Goal: Task Accomplishment & Management: Manage account settings

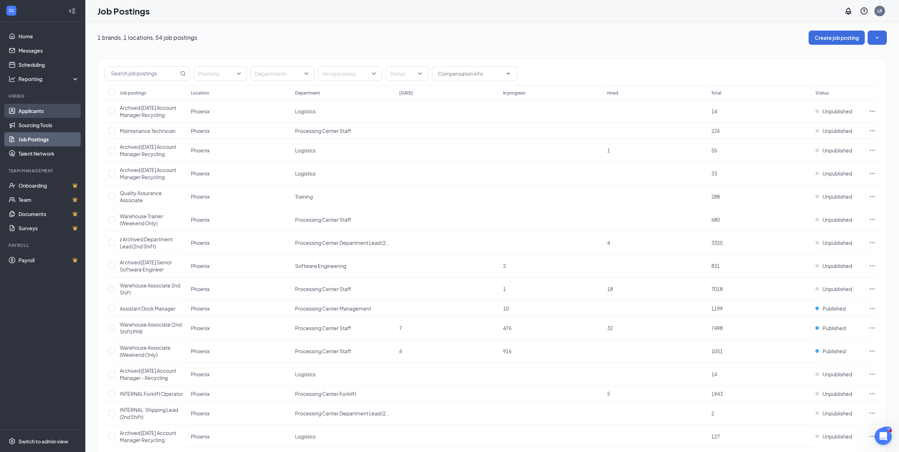
click at [32, 107] on link "Applicants" at bounding box center [48, 111] width 61 height 14
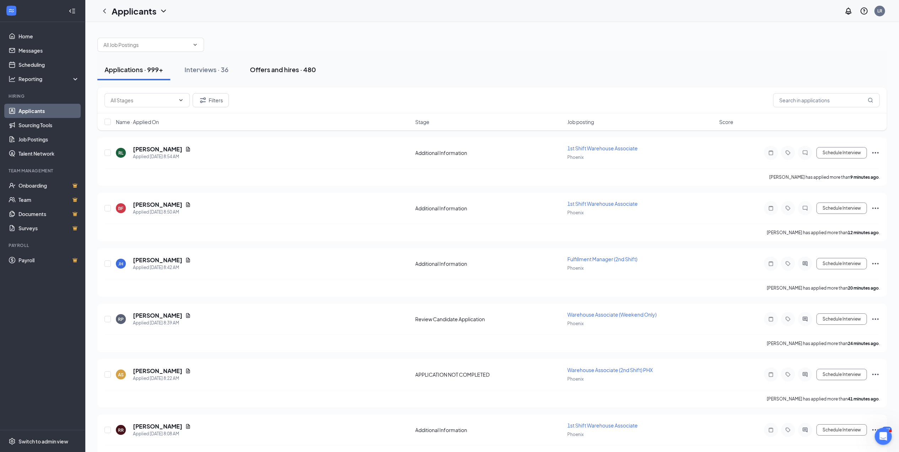
click at [279, 70] on div "Offers and hires · 480" at bounding box center [283, 69] width 66 height 9
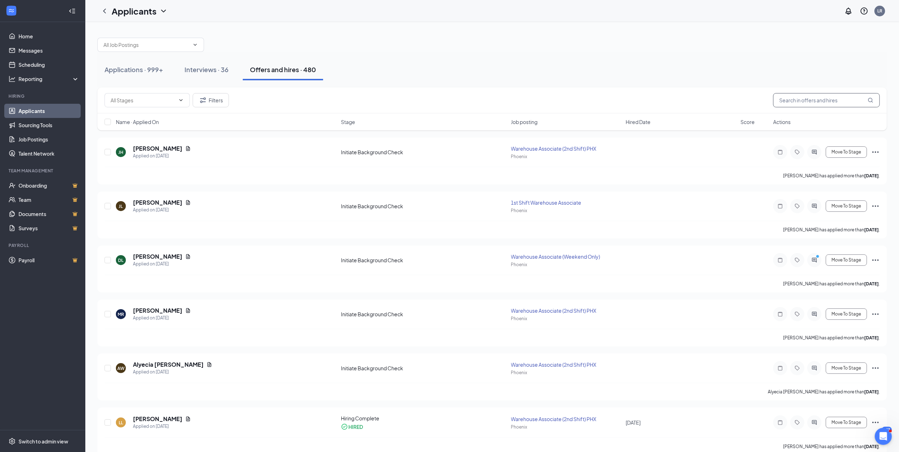
click at [788, 100] on input "text" at bounding box center [826, 100] width 107 height 14
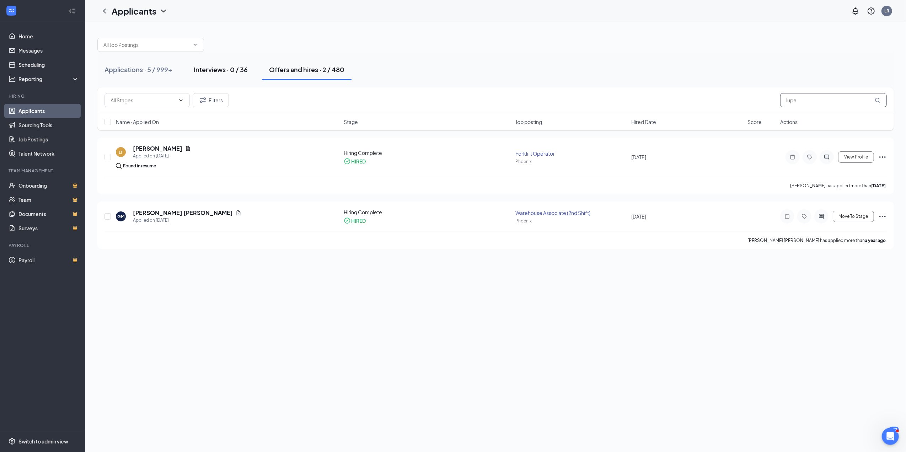
type input "lupe"
click at [210, 69] on div "Interviews · 0 / 36" at bounding box center [221, 69] width 54 height 9
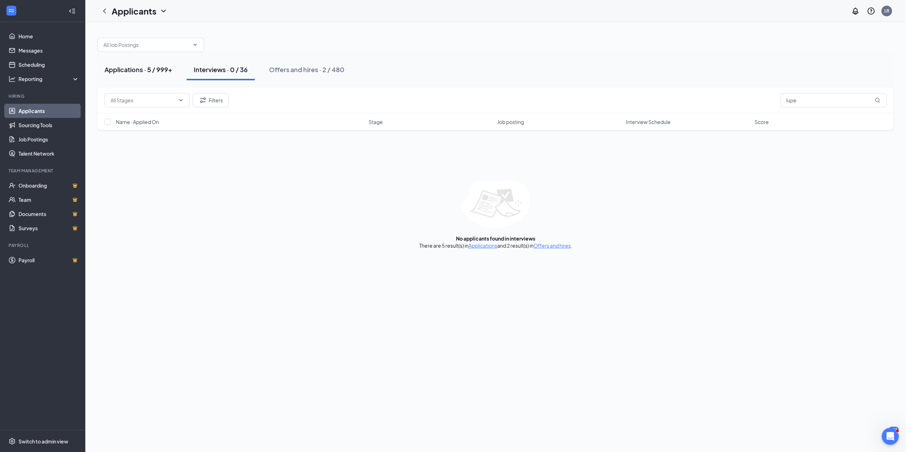
click at [160, 70] on div "Applications · 5 / 999+" at bounding box center [139, 69] width 68 height 9
